Goal: Task Accomplishment & Management: Manage account settings

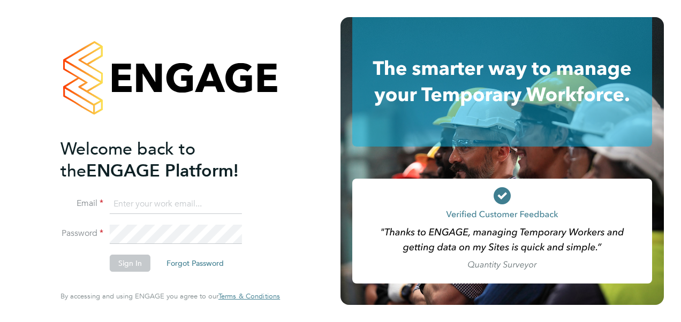
click at [193, 203] on input at bounding box center [176, 204] width 132 height 19
type input "[PERSON_NAME][EMAIL_ADDRESS][PERSON_NAME][PERSON_NAME][DOMAIN_NAME]"
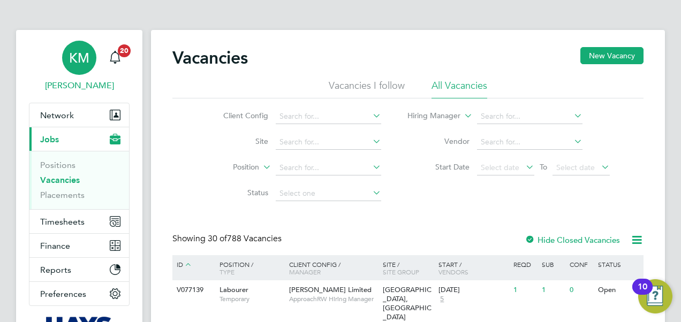
click at [85, 68] on div "KM" at bounding box center [79, 58] width 34 height 34
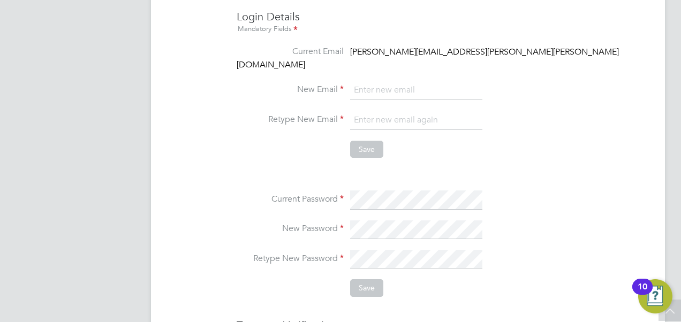
scroll to position [428, 0]
click at [371, 279] on button "Save" at bounding box center [366, 287] width 33 height 17
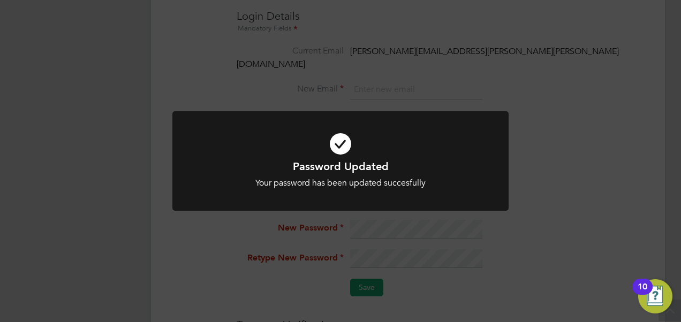
click at [629, 107] on div "Password Updated Your password has been updated succesfully Cancel Okay" at bounding box center [340, 161] width 681 height 322
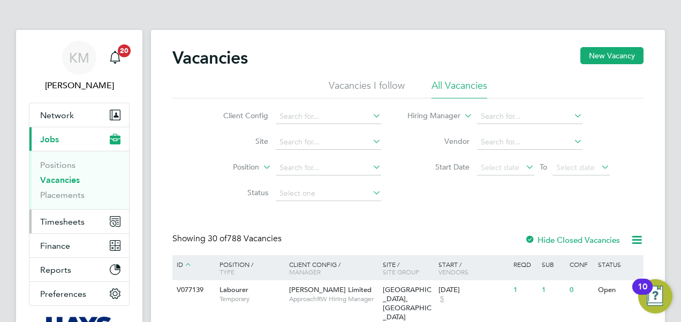
click at [47, 222] on span "Timesheets" at bounding box center [62, 222] width 44 height 10
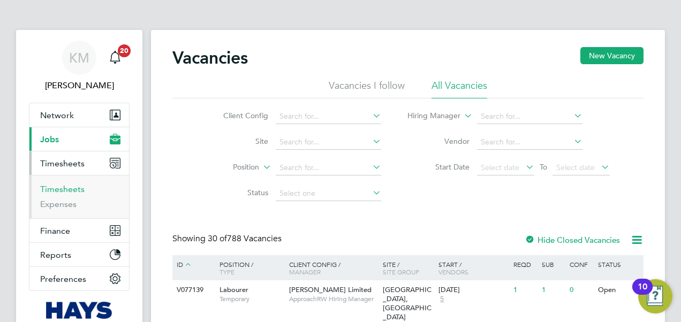
click at [60, 187] on link "Timesheets" at bounding box center [62, 189] width 44 height 10
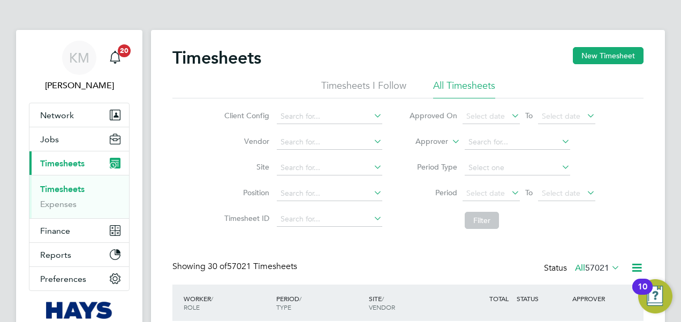
click at [450, 142] on icon at bounding box center [450, 139] width 0 height 10
click at [426, 154] on li "Worker" at bounding box center [422, 154] width 52 height 14
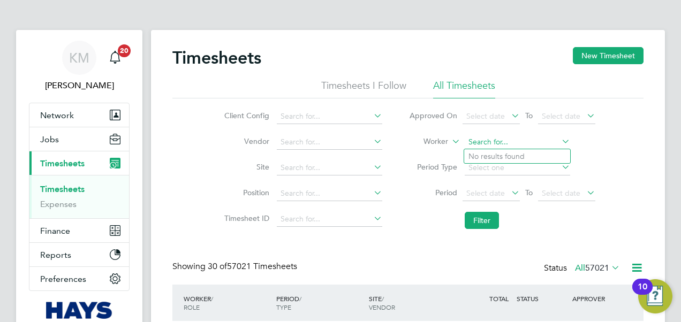
click at [480, 142] on input at bounding box center [517, 142] width 105 height 15
click at [482, 154] on b "Noah" at bounding box center [499, 156] width 62 height 9
type input "Noah Ashton"
click at [490, 222] on button "Filter" at bounding box center [482, 220] width 34 height 17
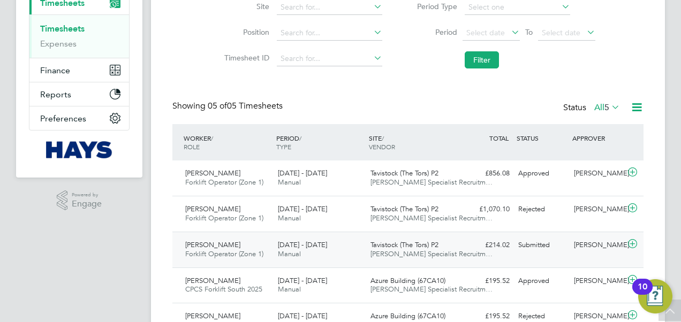
click at [421, 252] on span "Hays Specialist Recruitm…" at bounding box center [431, 253] width 122 height 9
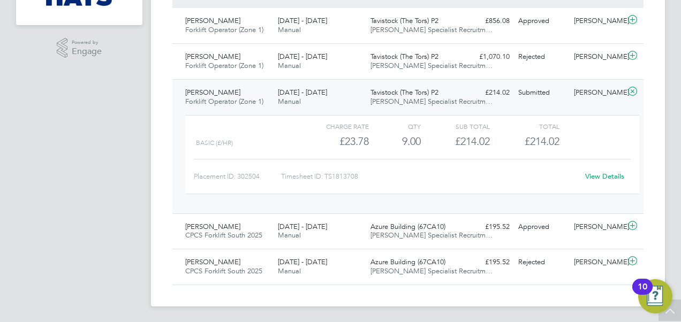
click at [616, 178] on link "View Details" at bounding box center [604, 176] width 39 height 9
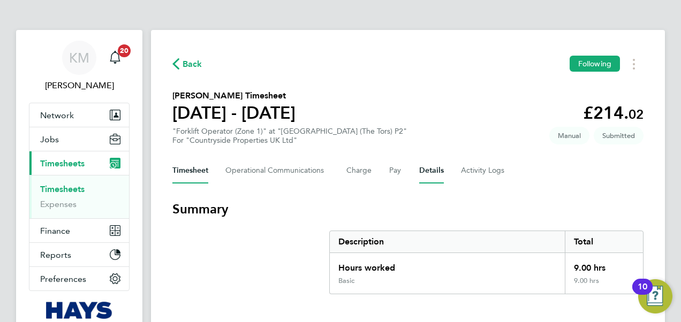
click at [426, 172] on button "Details" at bounding box center [431, 171] width 25 height 26
